Goal: Information Seeking & Learning: Learn about a topic

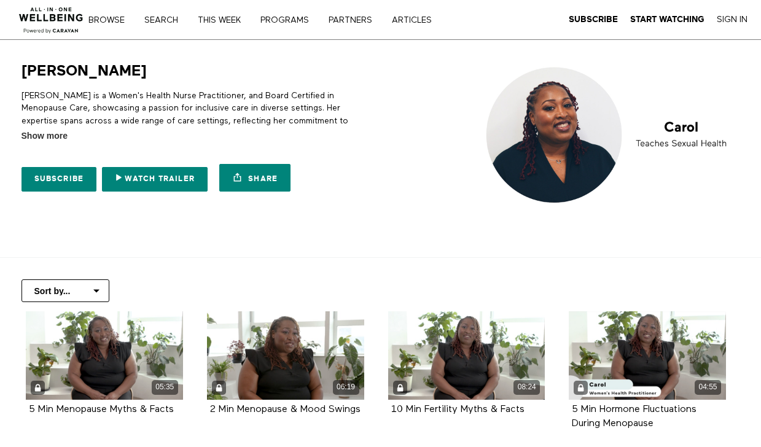
click at [58, 12] on img at bounding box center [51, 16] width 74 height 37
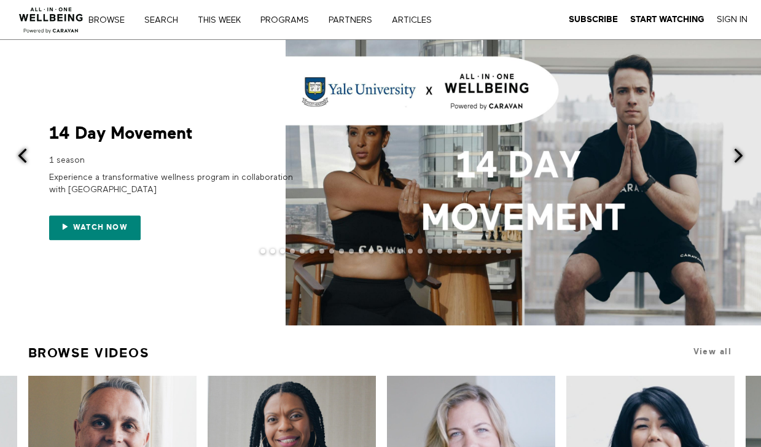
click at [738, 157] on span at bounding box center [738, 155] width 15 height 15
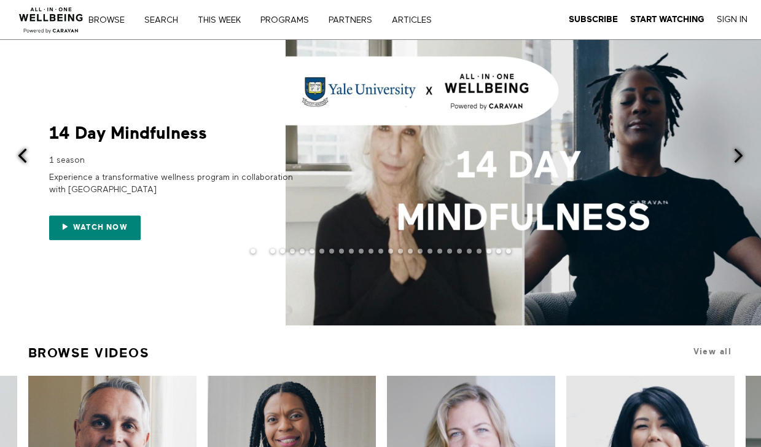
click at [738, 157] on span at bounding box center [738, 155] width 15 height 15
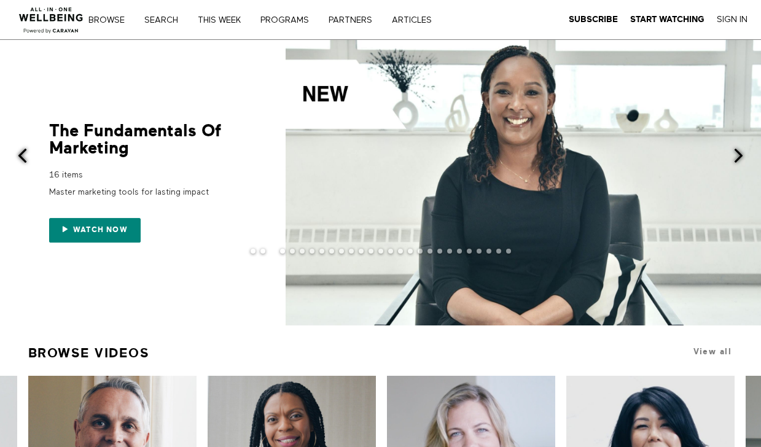
click at [738, 157] on span at bounding box center [738, 155] width 15 height 15
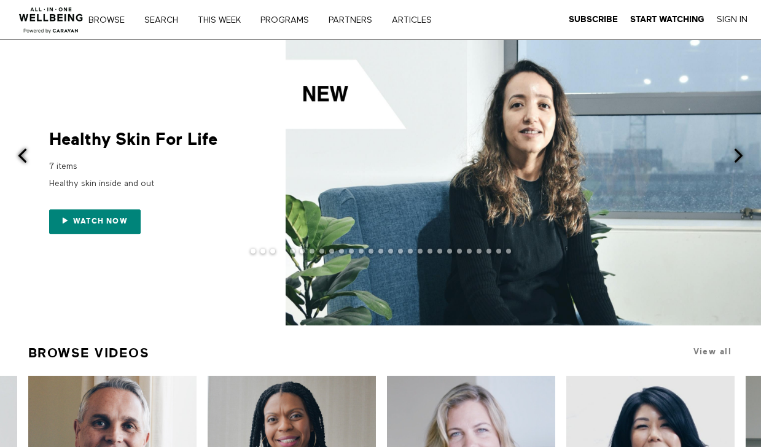
click at [738, 157] on span at bounding box center [738, 155] width 15 height 15
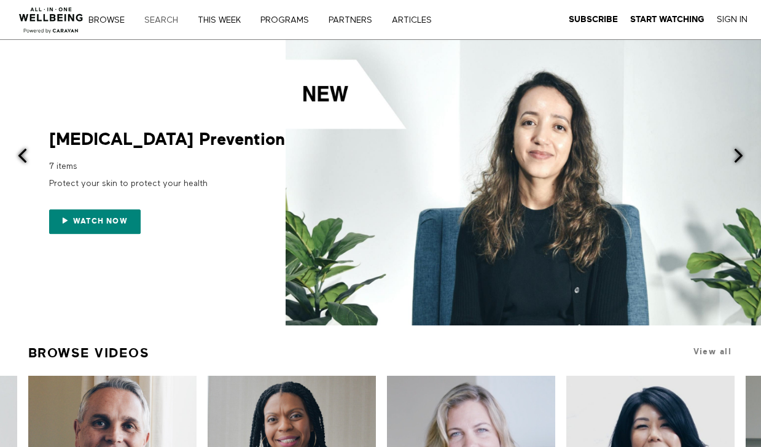
click at [162, 23] on link "Search" at bounding box center [165, 20] width 51 height 9
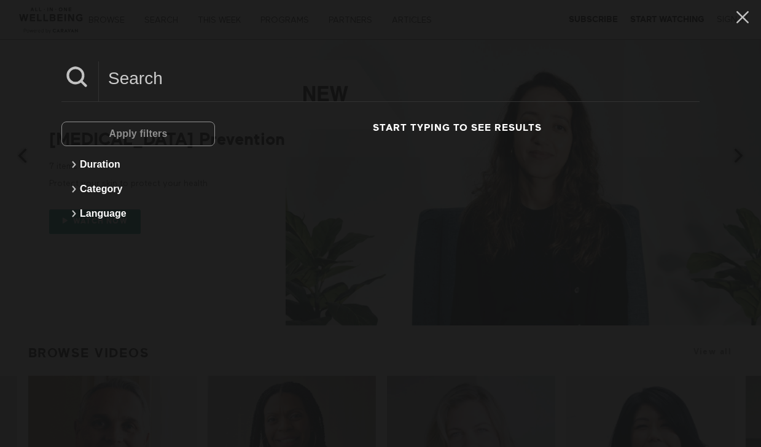
click at [168, 77] on input at bounding box center [399, 78] width 601 height 34
type input "C"
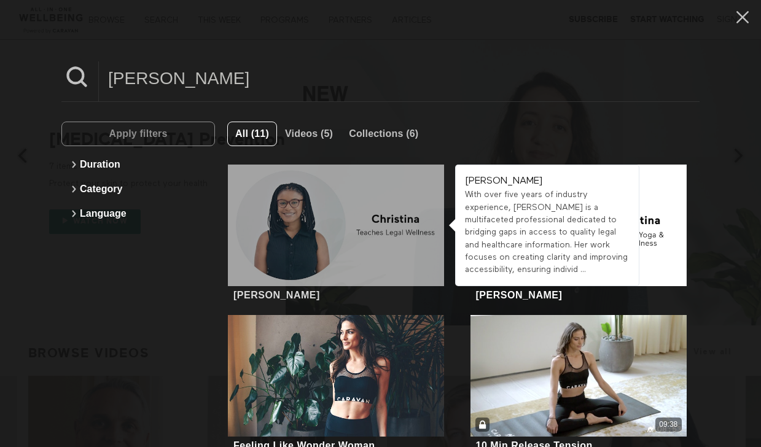
type input "[PERSON_NAME]"
click at [351, 213] on div at bounding box center [336, 226] width 216 height 122
